Goal: Task Accomplishment & Management: Manage account settings

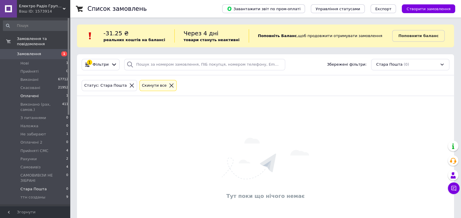
click at [49, 99] on li "Оплачені 1" at bounding box center [36, 96] width 72 height 8
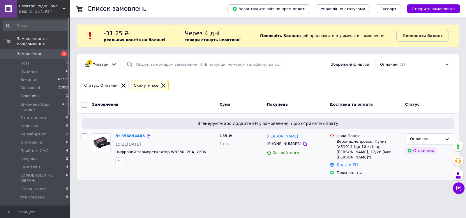
click at [223, 140] on div "135 ₴ 1 шт." at bounding box center [240, 154] width 47 height 47
click at [223, 136] on span "135 ₴" at bounding box center [226, 135] width 13 height 4
copy span "135"
click at [125, 135] on link "№ 356894485" at bounding box center [130, 135] width 30 height 4
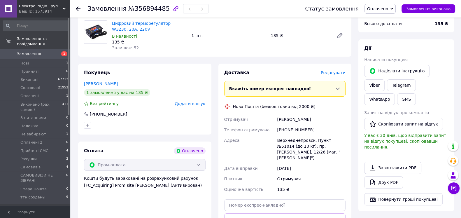
scroll to position [109, 0]
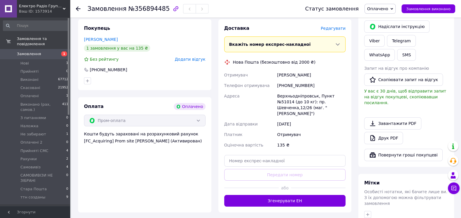
click at [298, 91] on div "[PHONE_NUMBER]" at bounding box center [311, 85] width 71 height 10
copy div "380995196779"
click at [286, 80] on div "[PERSON_NAME]" at bounding box center [311, 75] width 71 height 10
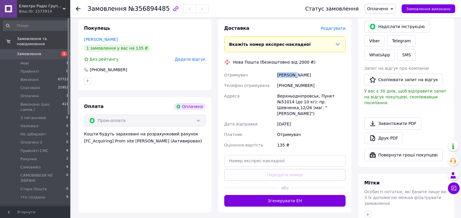
copy div "[PERSON_NAME]"
click at [281, 112] on div "Верхньодніпровськ, Пункт №51014 (до 10 кг): пр. Шевченка,12/26 (маг. "[PERSON_N…" at bounding box center [311, 105] width 71 height 28
copy div "Верхньодніпровськ"
click at [289, 119] on div "Верхньодніпровськ, Пункт №51014 (до 10 кг): пр. Шевченка,12/26 (маг. "[PERSON_N…" at bounding box center [311, 105] width 71 height 28
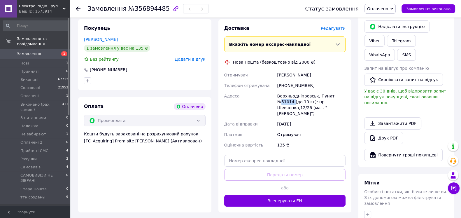
click at [289, 119] on div "Верхньодніпровськ, Пункт №51014 (до 10 кг): пр. Шевченка,12/26 (маг. "[PERSON_N…" at bounding box center [311, 105] width 71 height 28
copy div "51014"
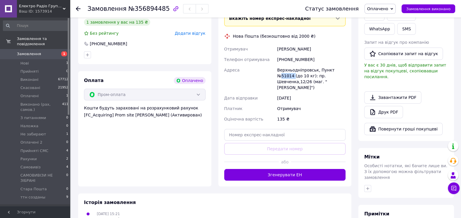
scroll to position [145, 0]
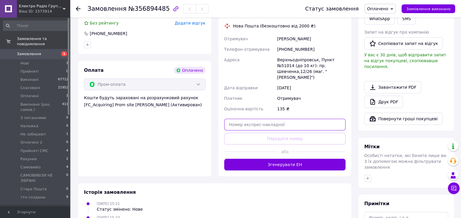
click at [278, 130] on input "text" at bounding box center [284, 125] width 121 height 12
drag, startPoint x: 260, startPoint y: 147, endPoint x: 198, endPoint y: 148, distance: 62.1
click at [199, 148] on div "Покупець [PERSON_NAME] 1 замовлення у вас на 135 ₴ Без рейтингу Додати відгук […" at bounding box center [215, 79] width 280 height 193
paste input "20451225175830"
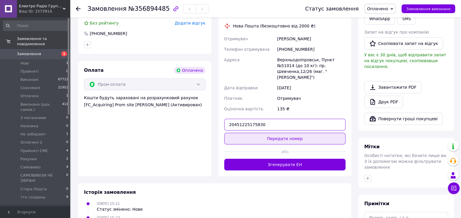
type input "20451225175830"
click at [251, 144] on button "Передати номер" at bounding box center [284, 139] width 121 height 12
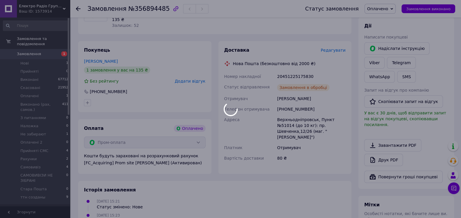
scroll to position [36, 0]
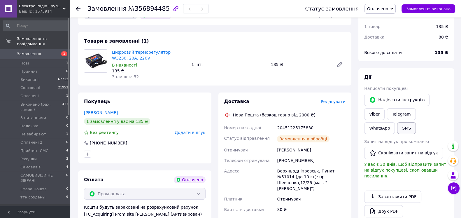
click at [402, 134] on button "SMS" at bounding box center [406, 128] width 19 height 12
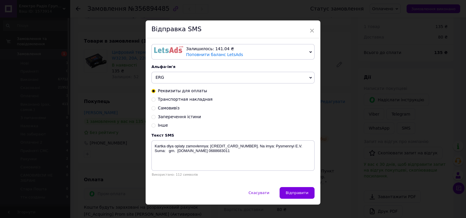
click at [193, 101] on span "Транспортная накладная" at bounding box center [185, 99] width 55 height 5
click at [156, 101] on input "Транспортная накладная" at bounding box center [154, 99] width 4 height 4
radio input "true"
radio input "false"
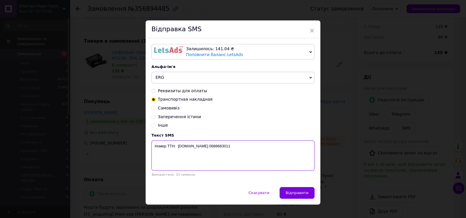
click at [177, 161] on textarea "Номер ТТН: [DOMAIN_NAME] 0688683011" at bounding box center [233, 155] width 163 height 30
paste textarea "20451225175830"
type textarea "Номер ТТН: 20451225175830 [DOMAIN_NAME] 0688683011"
drag, startPoint x: 291, startPoint y: 207, endPoint x: 294, endPoint y: 203, distance: 5.0
click at [291, 195] on span "Відправити" at bounding box center [297, 192] width 23 height 4
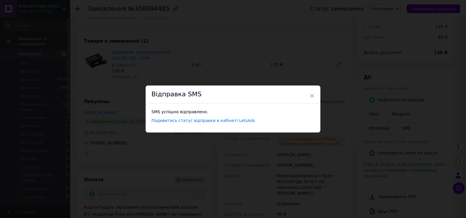
click at [380, 84] on div "× Відправка SMS SMS успішно відправлено. Подивитись статус відправки в кабінеті…" at bounding box center [233, 109] width 466 height 218
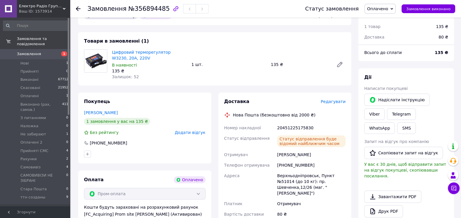
click at [380, 8] on span "Оплачено" at bounding box center [377, 8] width 21 height 5
click at [379, 68] on li "ттн созданы" at bounding box center [391, 66] width 54 height 9
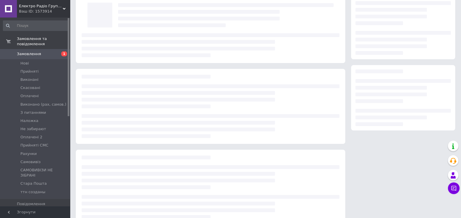
scroll to position [36, 0]
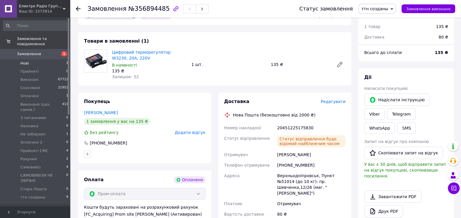
click at [40, 65] on li "Нові 1" at bounding box center [36, 63] width 72 height 8
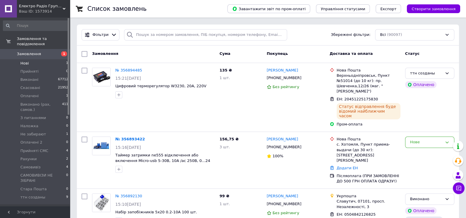
click at [60, 64] on li "Нові 1" at bounding box center [36, 63] width 72 height 8
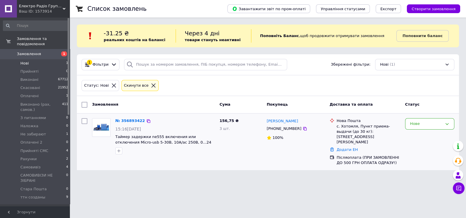
click at [225, 117] on div "156,75 ₴ 3 шт." at bounding box center [240, 142] width 47 height 52
copy span "156,75"
click at [275, 130] on span "+380933082803" at bounding box center [284, 128] width 35 height 4
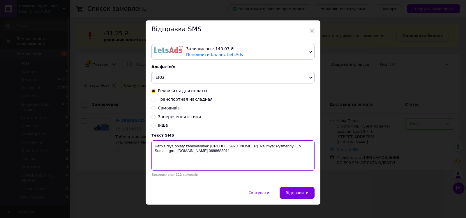
click at [165, 168] on textarea "Kartka dlya oplaty zamovlennya: [CREDIT_CARD_NUMBER]. Na imya: Pysmennyi E.V. S…" at bounding box center [233, 155] width 163 height 30
paste textarea "156,75"
type textarea "Kartka dlya oplaty zamovlennya: 4441-1111-5057-1176. Na imya: Pysmennyi E.V. Su…"
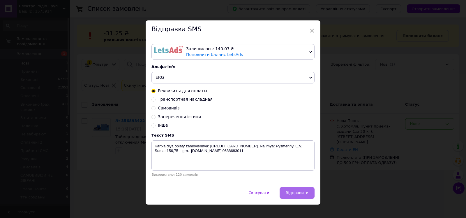
click at [300, 195] on span "Відправити" at bounding box center [297, 192] width 23 height 4
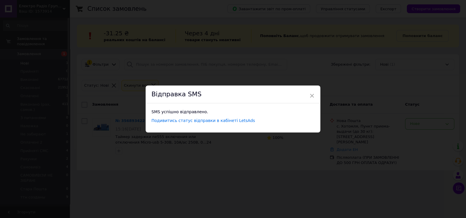
click at [344, 127] on div "× Відправка SMS SMS успішно відправлено. Подивитись статус відправки в кабінеті…" at bounding box center [233, 109] width 466 height 218
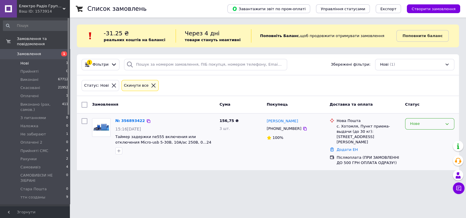
click at [418, 125] on div "Нове" at bounding box center [426, 124] width 32 height 6
click at [427, 164] on li "Прийняті СМС" at bounding box center [430, 165] width 49 height 11
